Goal: Feedback & Contribution: Submit feedback/report problem

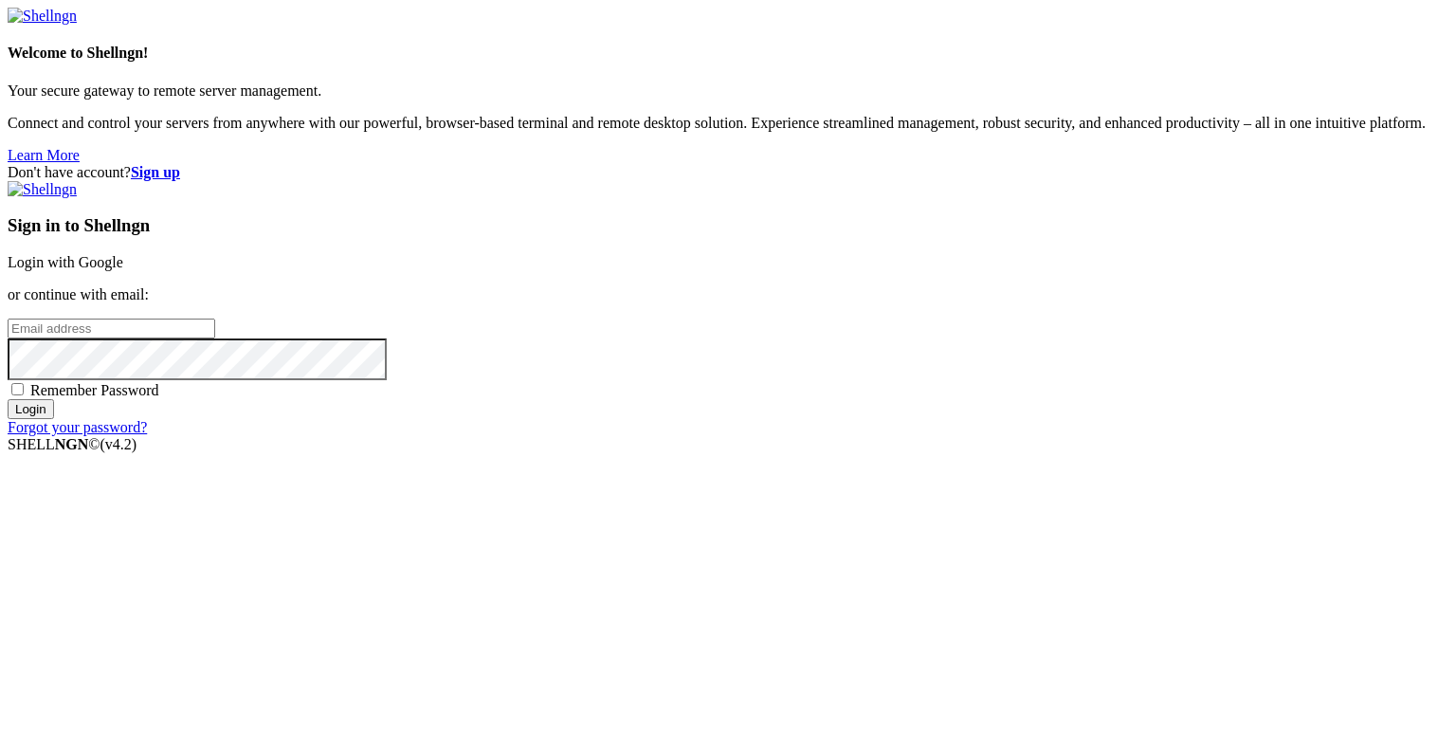
click at [215, 338] on input "email" at bounding box center [112, 328] width 208 height 20
click at [8, 336] on protonpass-control-51ed at bounding box center [8, 327] width 0 height 16
type input "[EMAIL_ADDRESS][DOMAIN_NAME]"
click at [54, 419] on input "Login" at bounding box center [31, 409] width 46 height 20
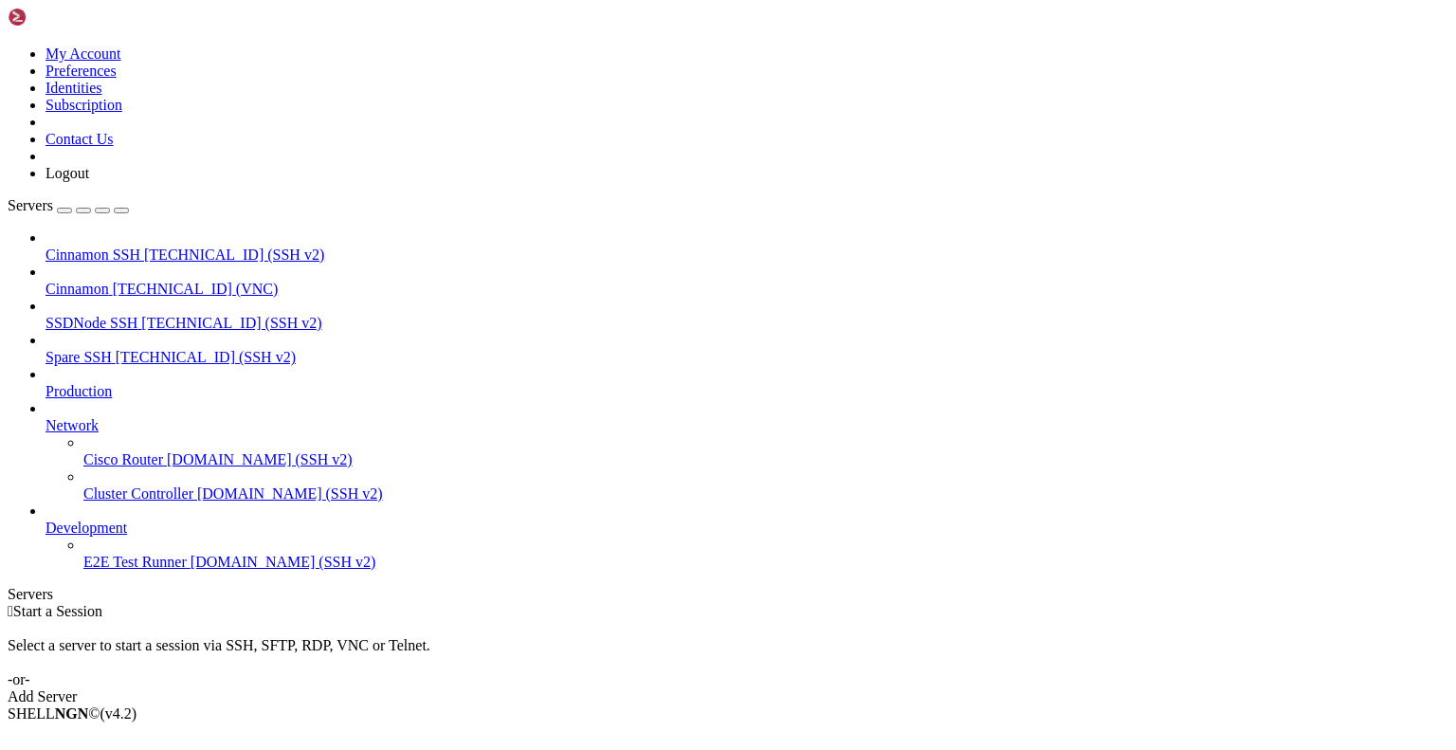
click at [8, 45] on icon at bounding box center [8, 45] width 0 height 0
click at [114, 147] on link "Contact Us" at bounding box center [79, 139] width 68 height 16
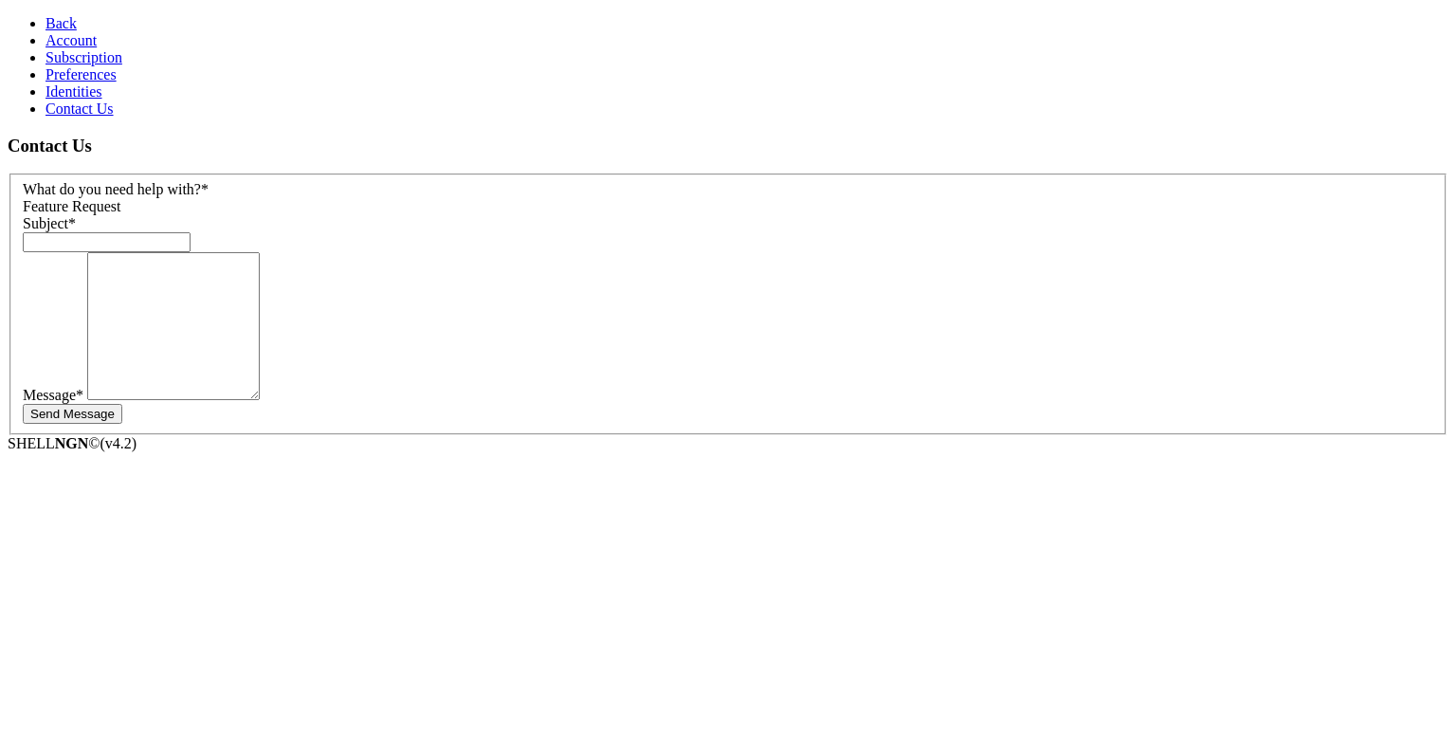
click at [45, 18] on span "Back" at bounding box center [60, 23] width 31 height 16
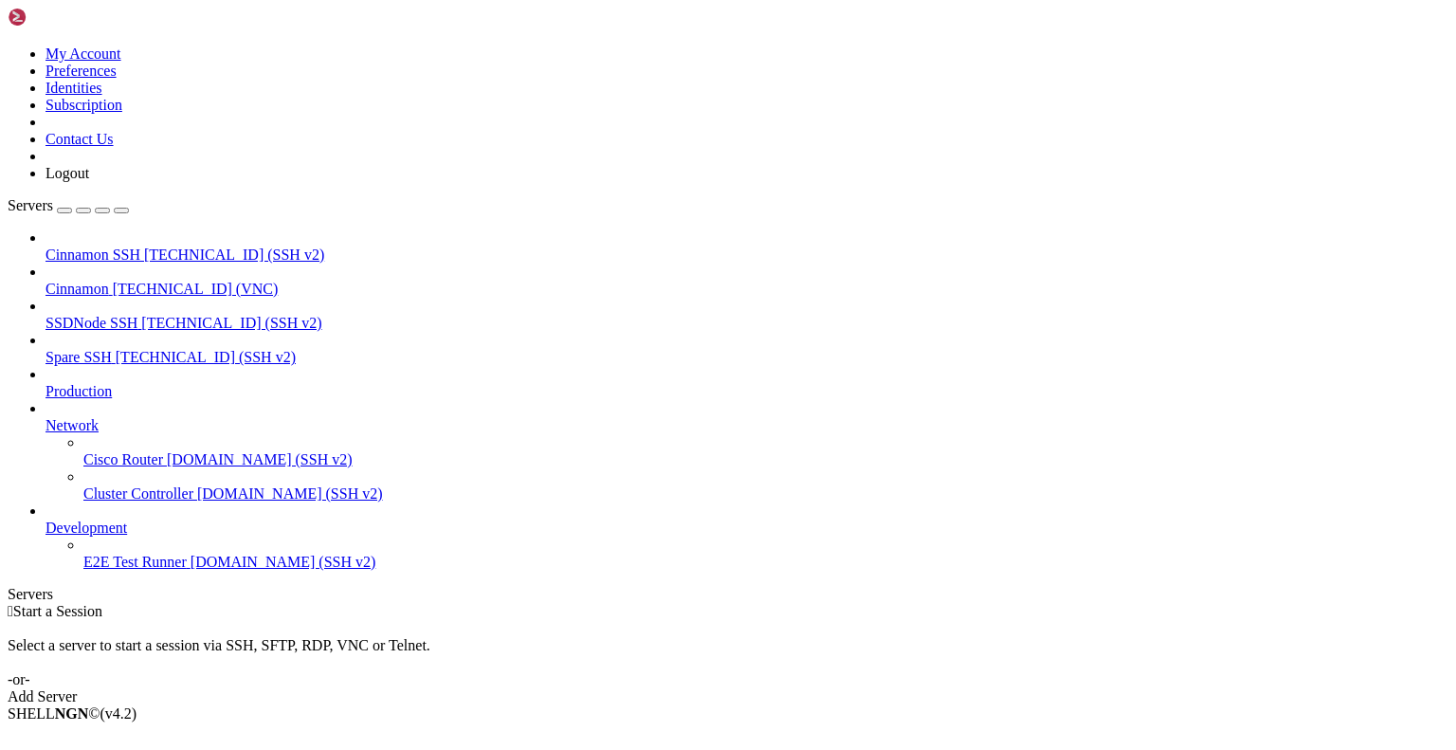
click at [8, 45] on icon at bounding box center [8, 45] width 0 height 0
click at [114, 147] on link "Contact Us" at bounding box center [79, 139] width 68 height 16
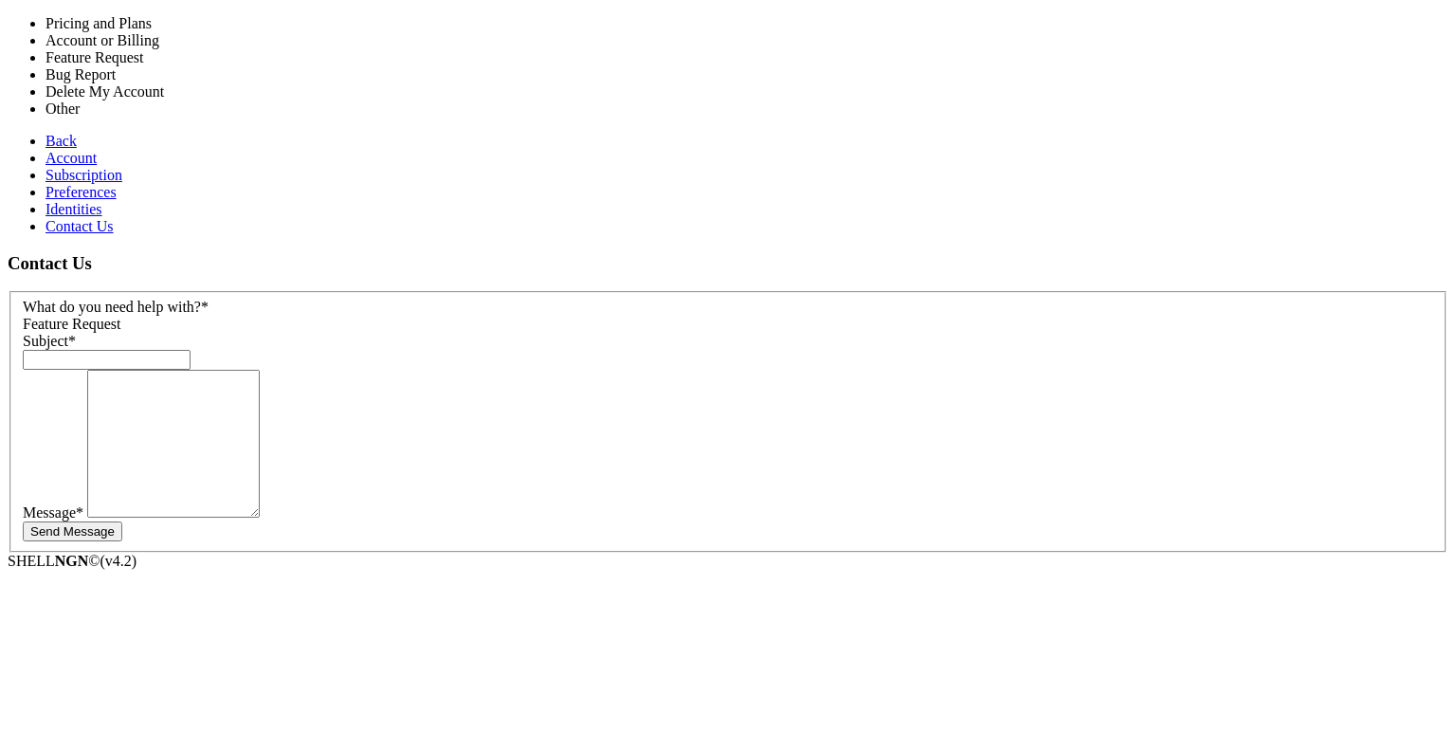
click at [466, 316] on div "Feature Request" at bounding box center [728, 324] width 1410 height 17
click at [462, 316] on div "Bug Report" at bounding box center [728, 324] width 1410 height 17
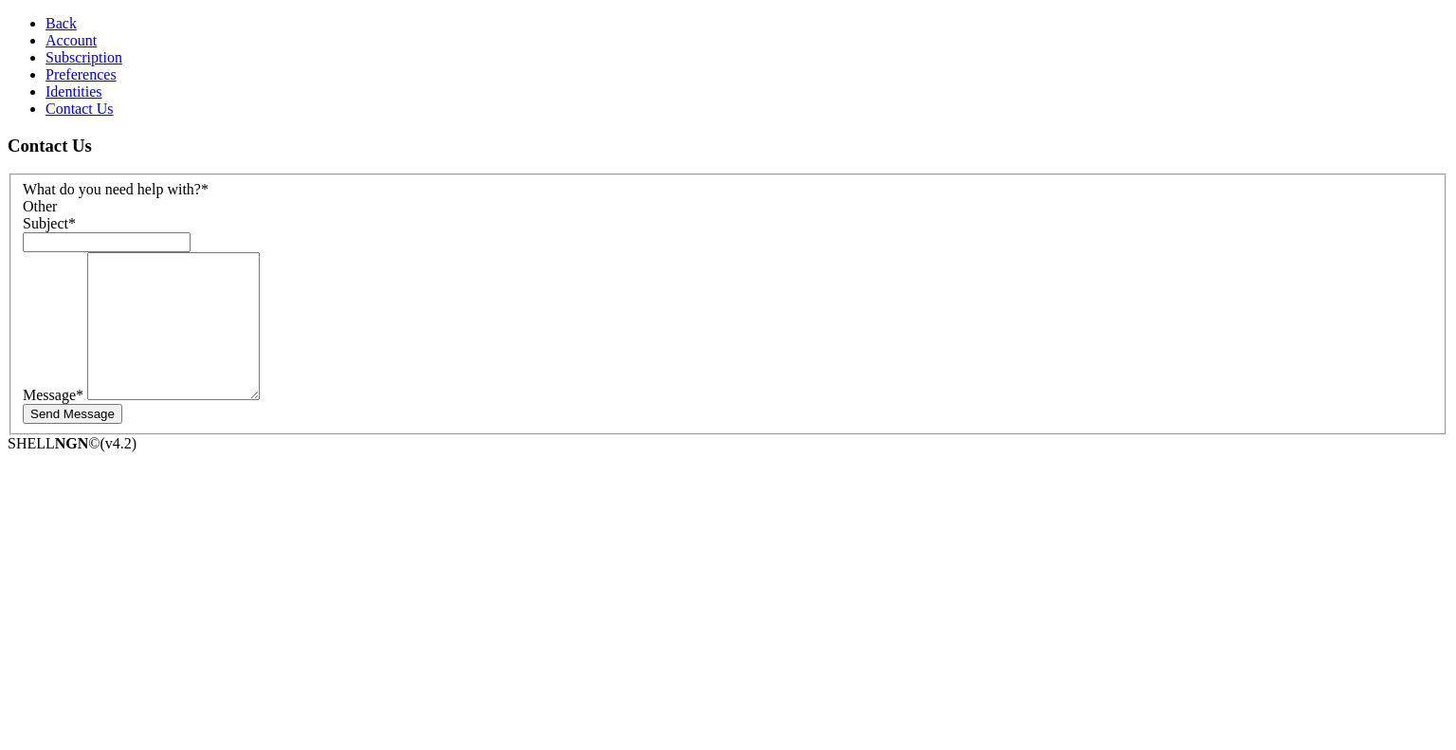
click at [190, 232] on input "text" at bounding box center [107, 242] width 168 height 20
type input "can't connect to VNC"
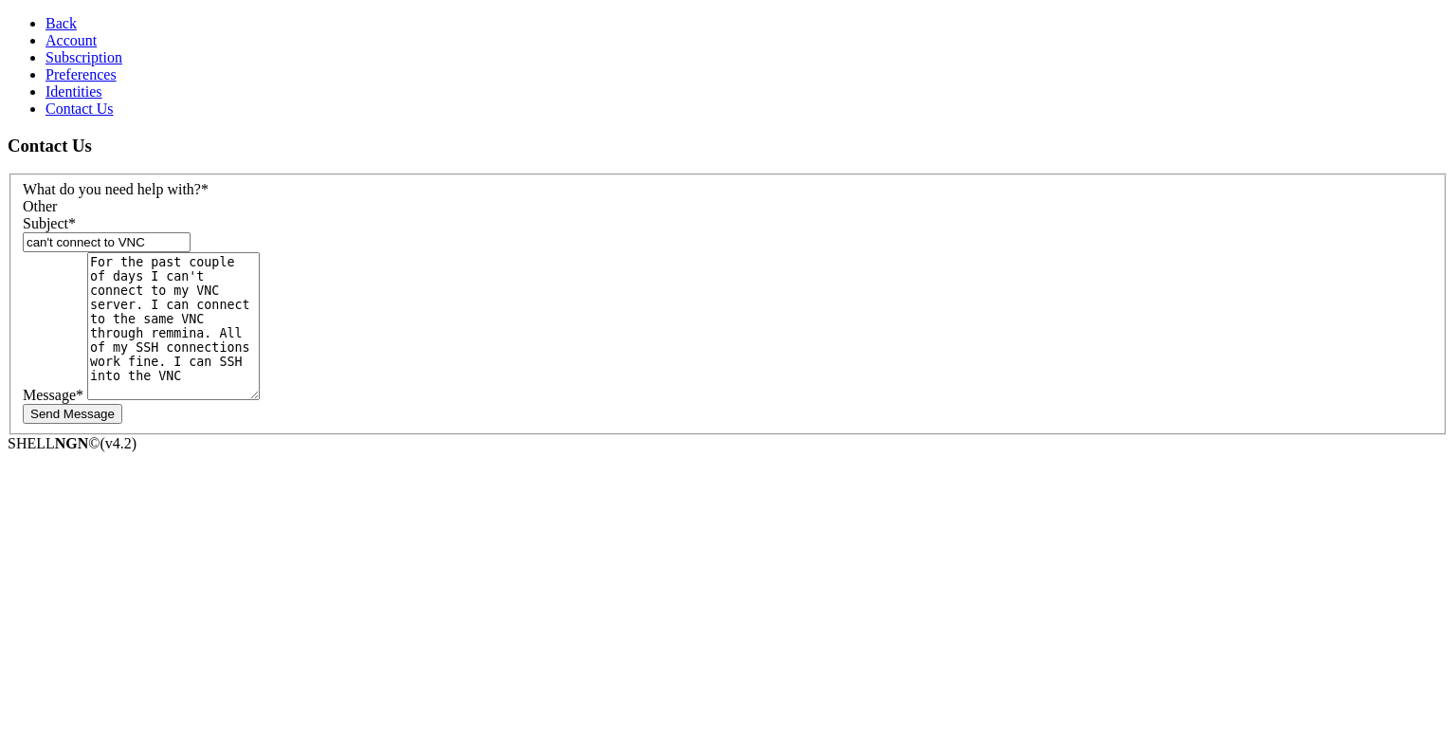
scroll to position [45, 0]
type textarea "For the past couple of days I can't connect to my VNC server. I can connect to …"
click at [122, 404] on button "Send Message" at bounding box center [73, 414] width 100 height 20
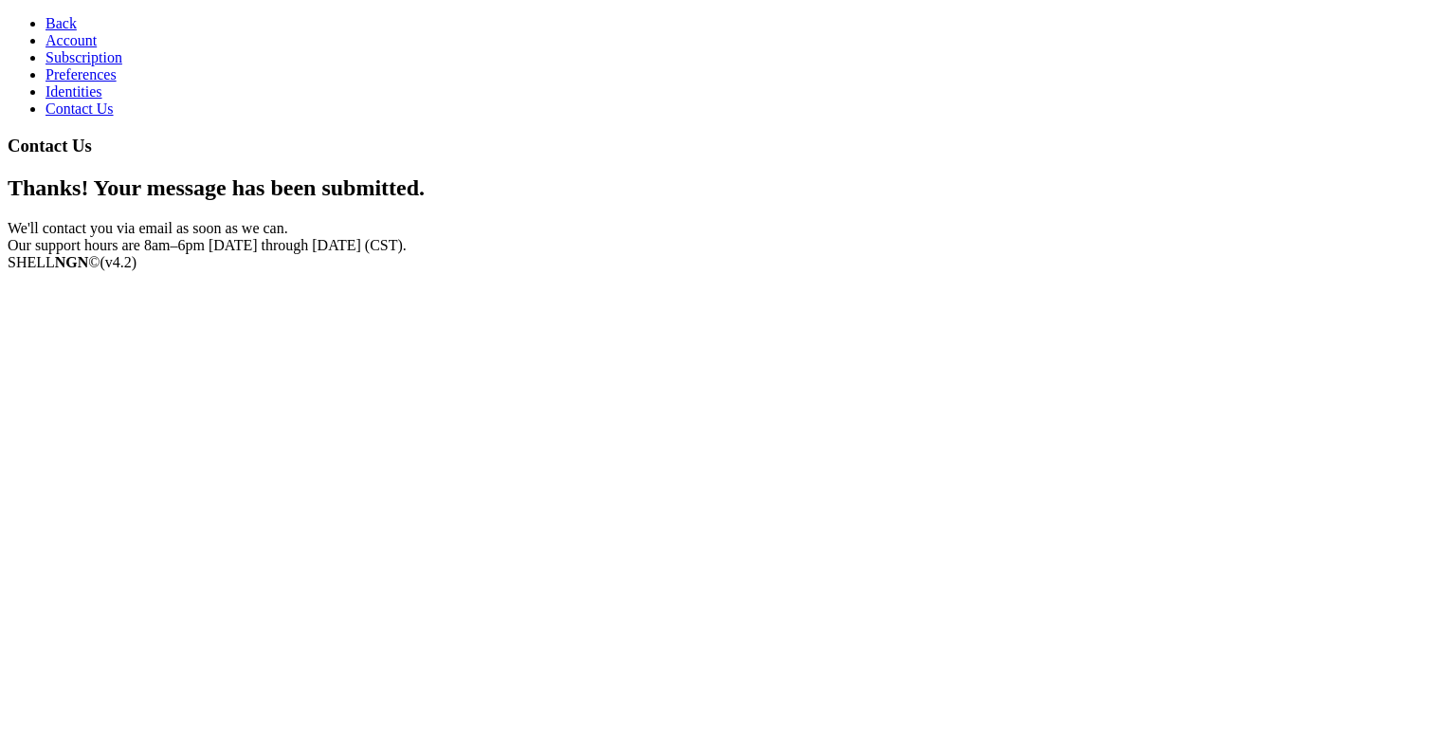
click at [68, 65] on span "Subscription" at bounding box center [83, 57] width 77 height 16
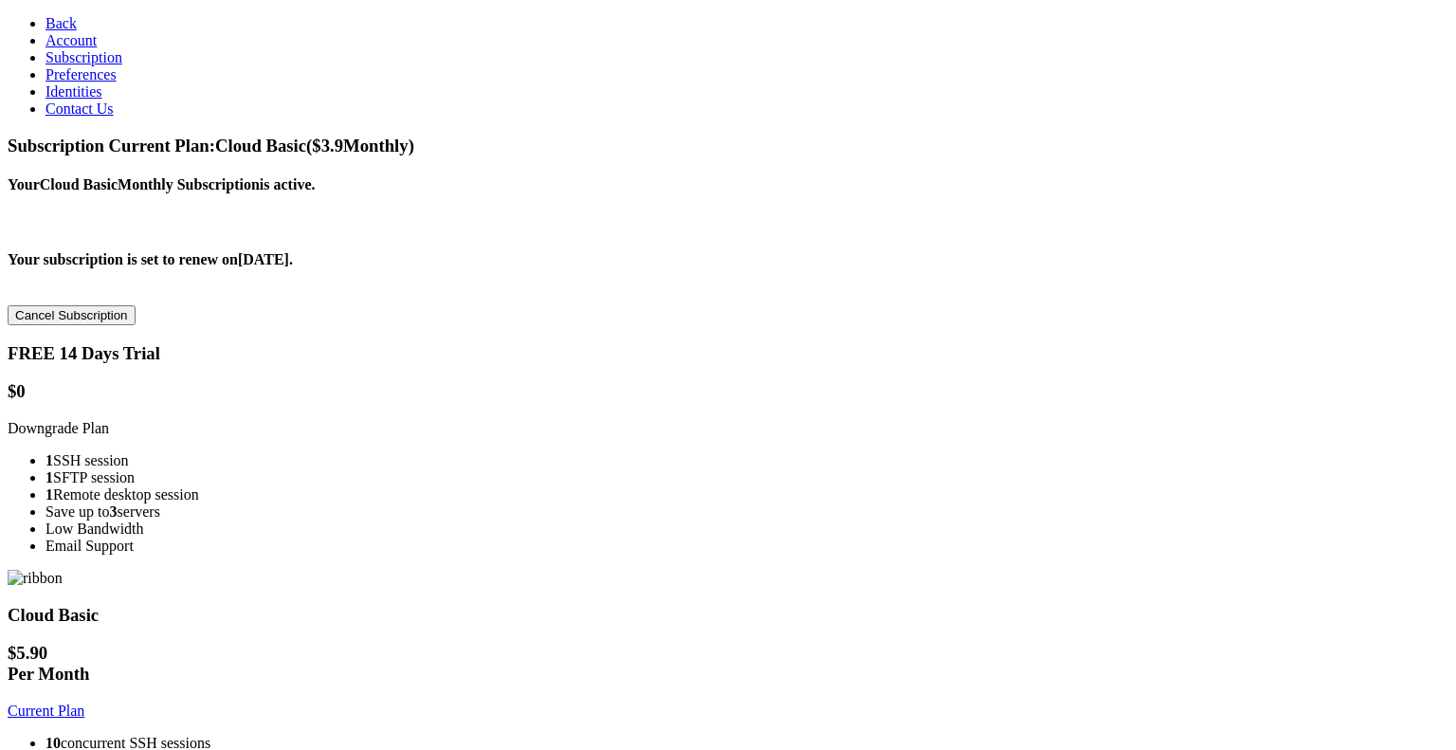
click at [45, 15] on span "Back" at bounding box center [60, 23] width 31 height 16
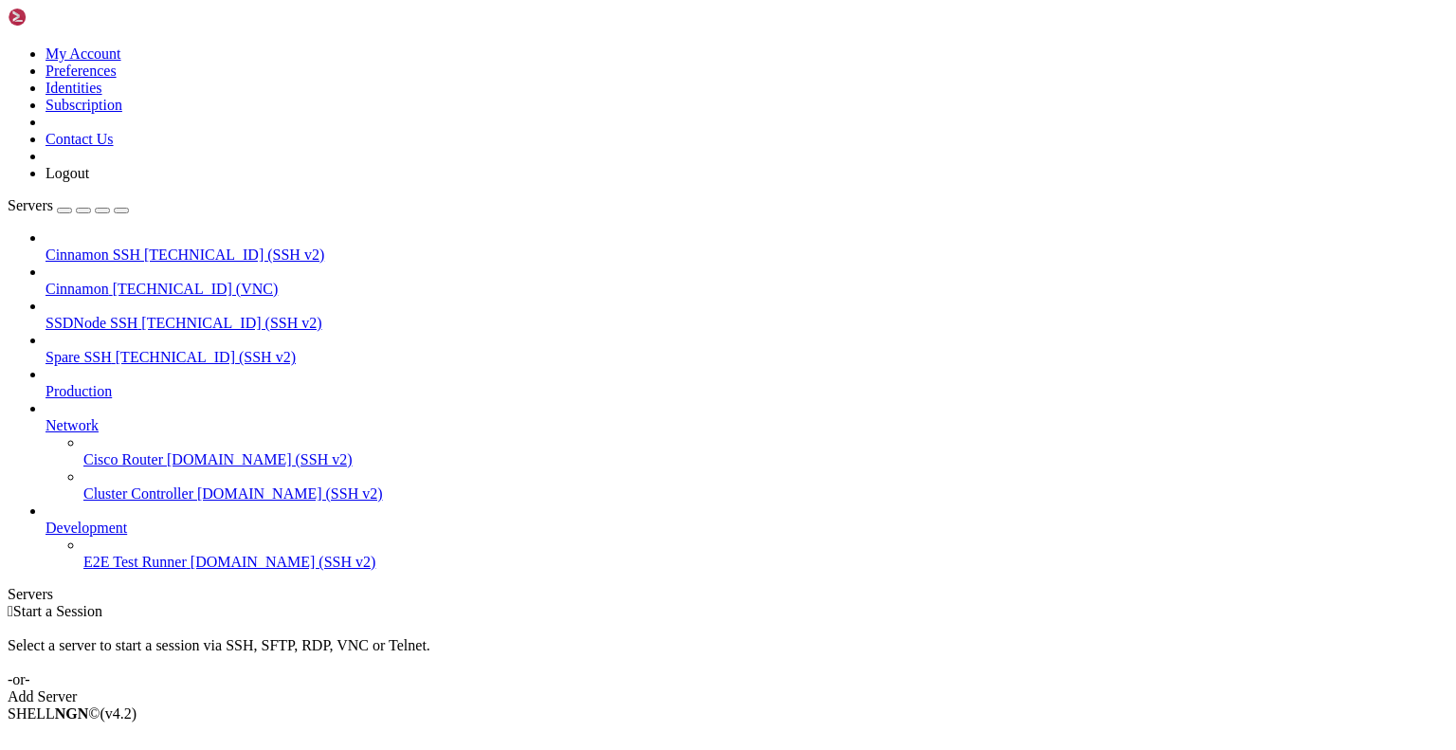
click at [8, 45] on icon at bounding box center [8, 45] width 0 height 0
click at [89, 181] on link "Logout" at bounding box center [67, 173] width 44 height 16
